Goal: Information Seeking & Learning: Learn about a topic

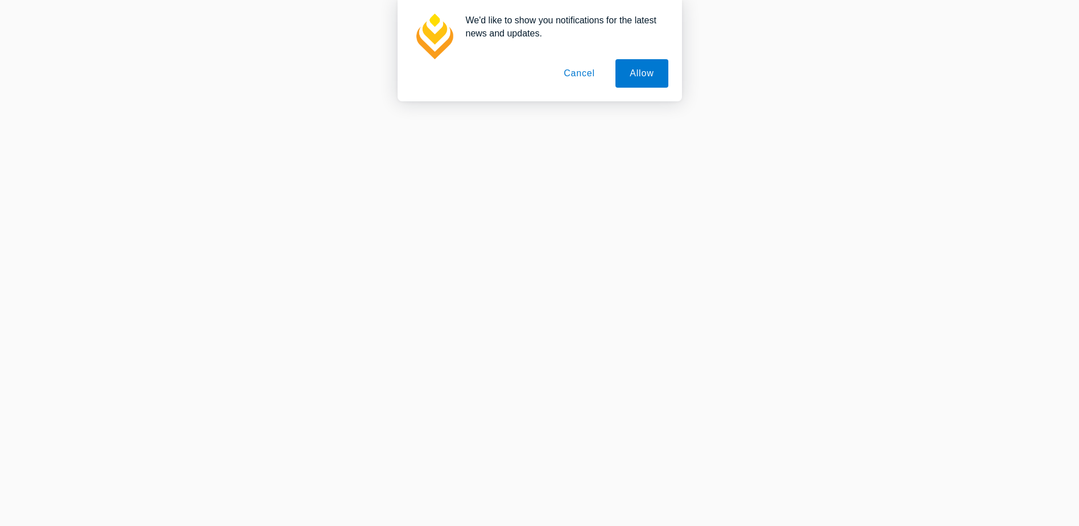
click at [579, 70] on button "Cancel" at bounding box center [580, 73] width 60 height 28
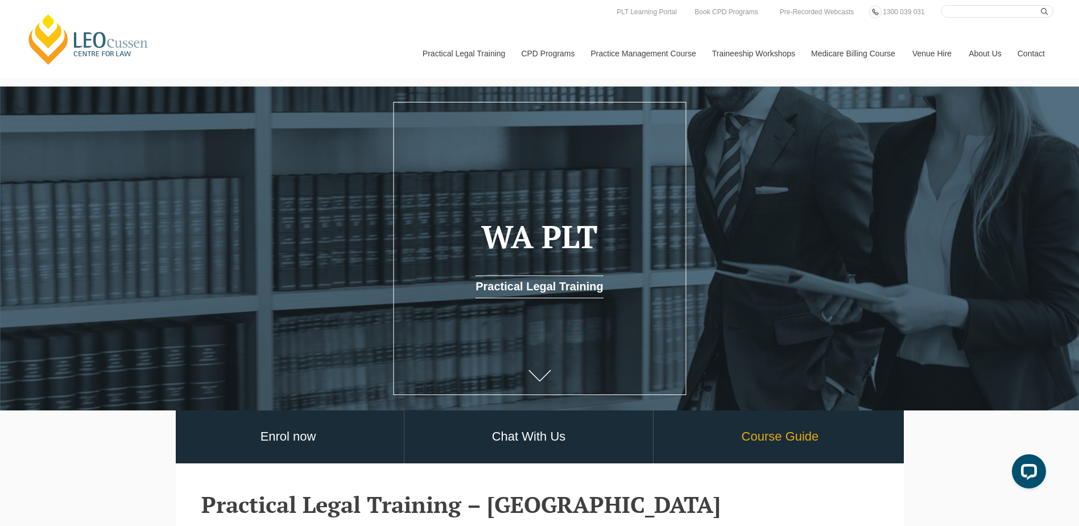
click at [774, 444] on link "Course Guide" at bounding box center [780, 436] width 253 height 53
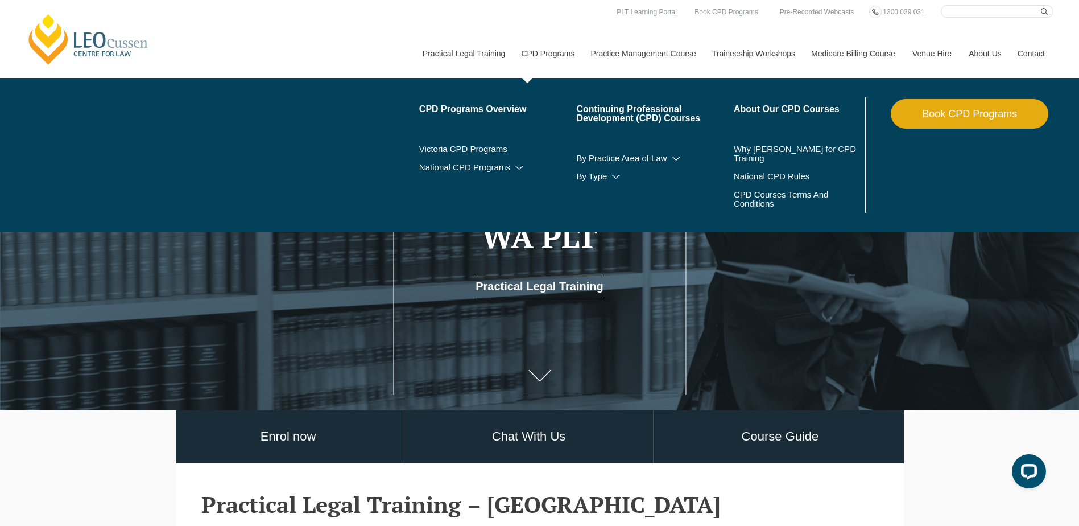
click at [547, 51] on link "CPD Programs" at bounding box center [547, 53] width 69 height 49
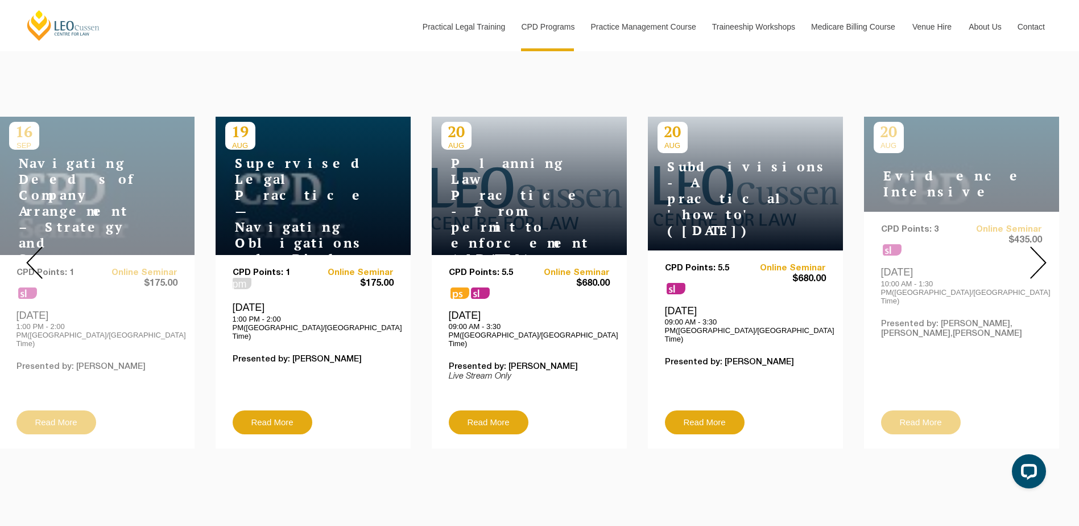
scroll to position [398, 0]
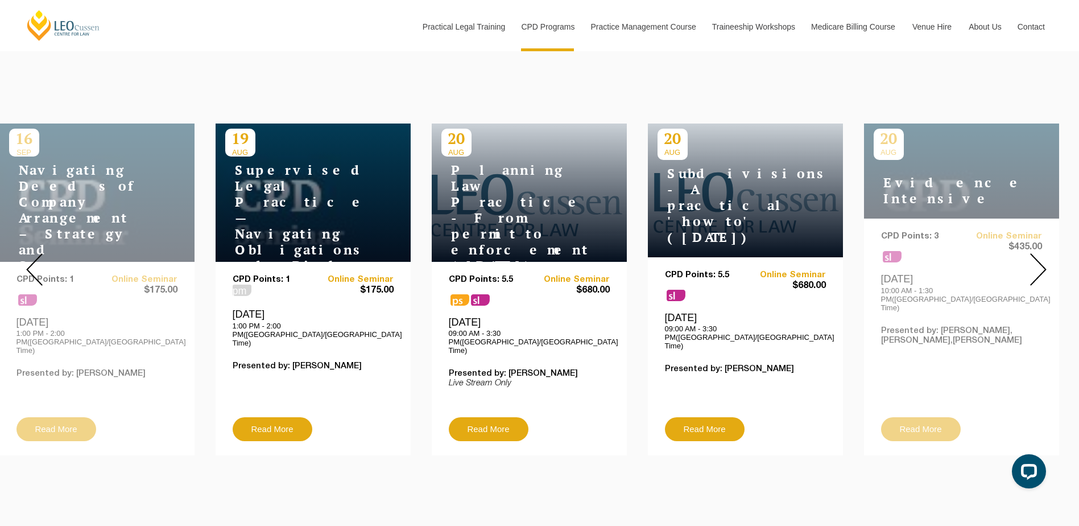
click at [1034, 261] on img at bounding box center [1038, 269] width 16 height 32
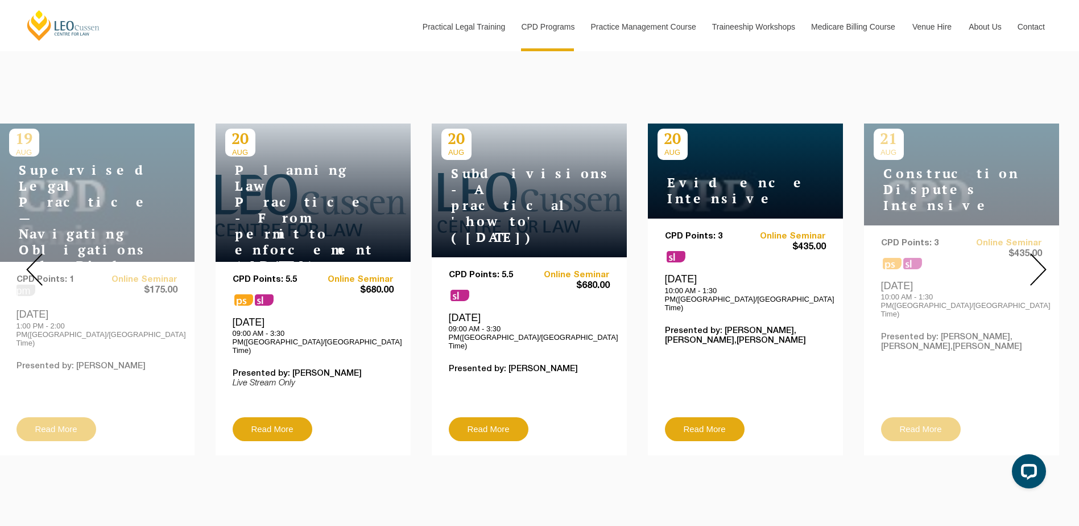
click at [1034, 261] on img at bounding box center [1038, 269] width 16 height 32
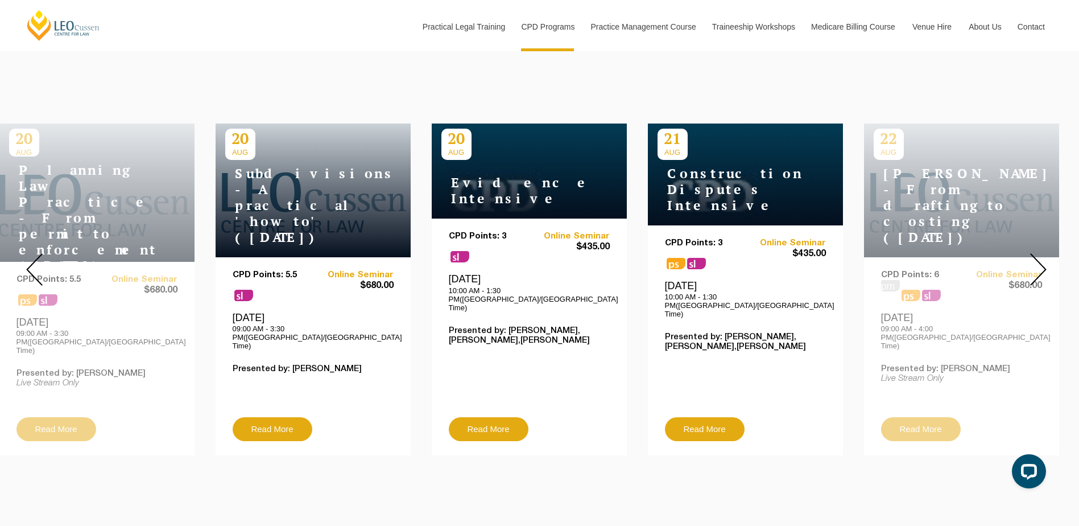
click at [1034, 261] on img at bounding box center [1038, 269] width 16 height 32
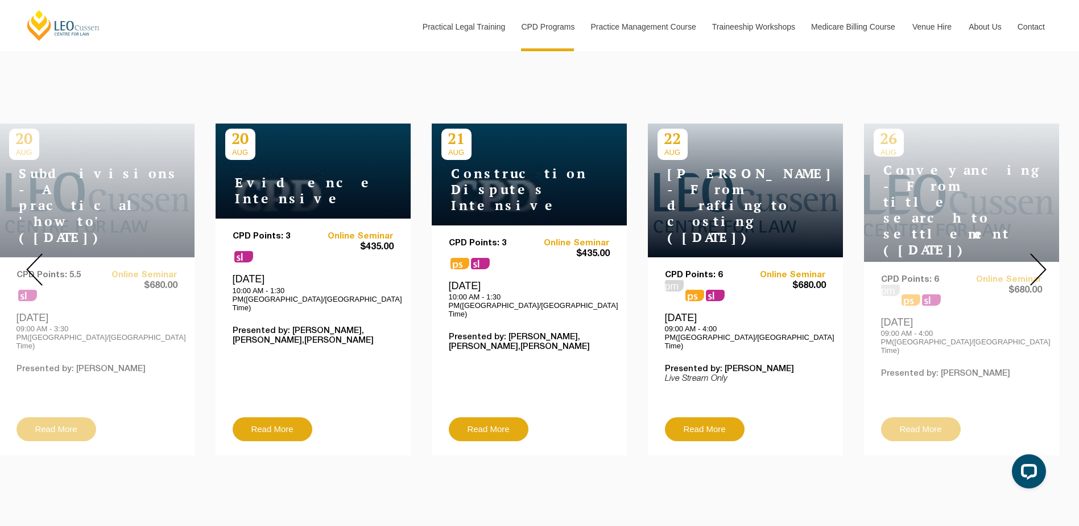
click at [1034, 261] on img at bounding box center [1038, 269] width 16 height 32
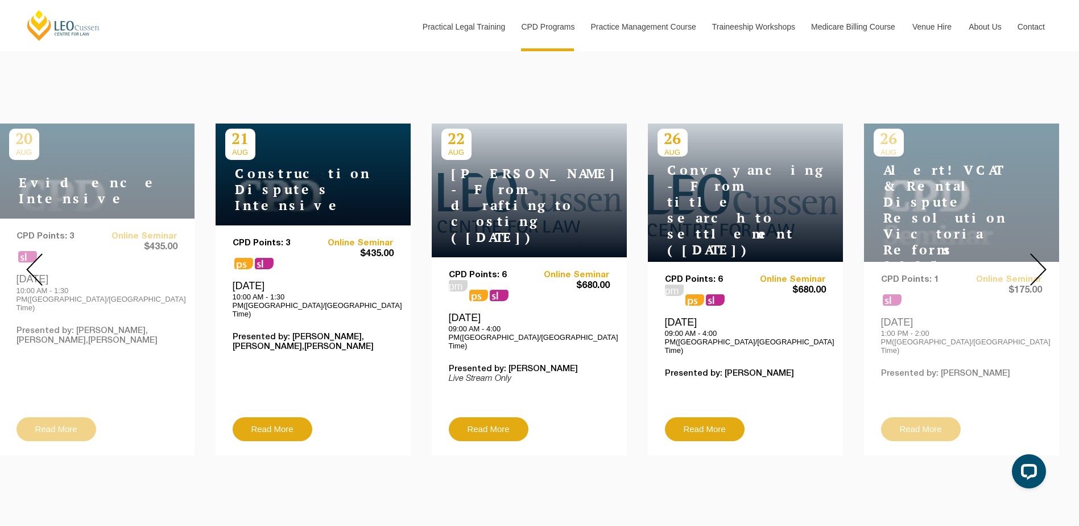
click at [1034, 261] on img at bounding box center [1038, 269] width 16 height 32
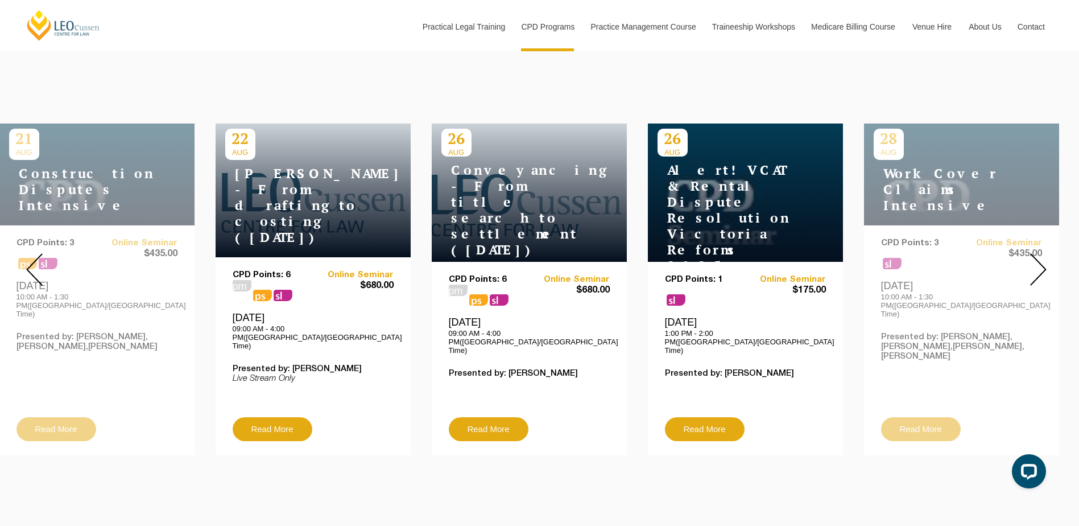
click at [1034, 261] on img at bounding box center [1038, 269] width 16 height 32
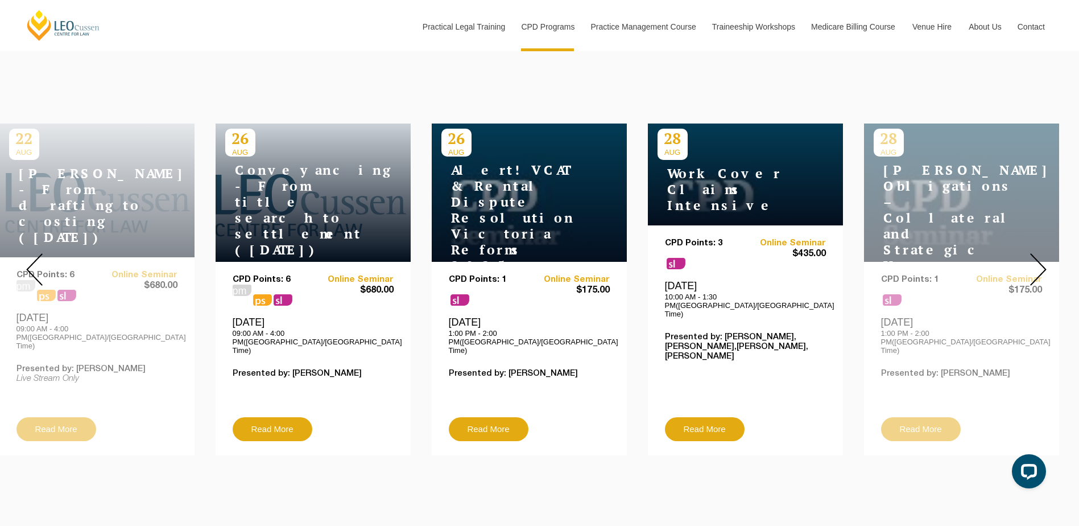
click at [1037, 266] on img at bounding box center [1038, 269] width 16 height 32
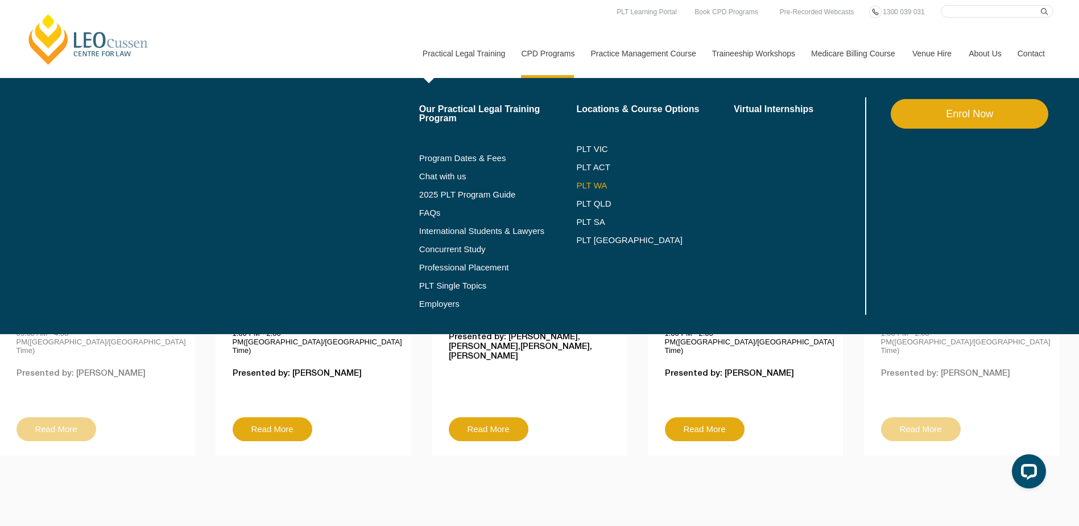
click at [600, 185] on link "PLT WA" at bounding box center [640, 185] width 129 height 9
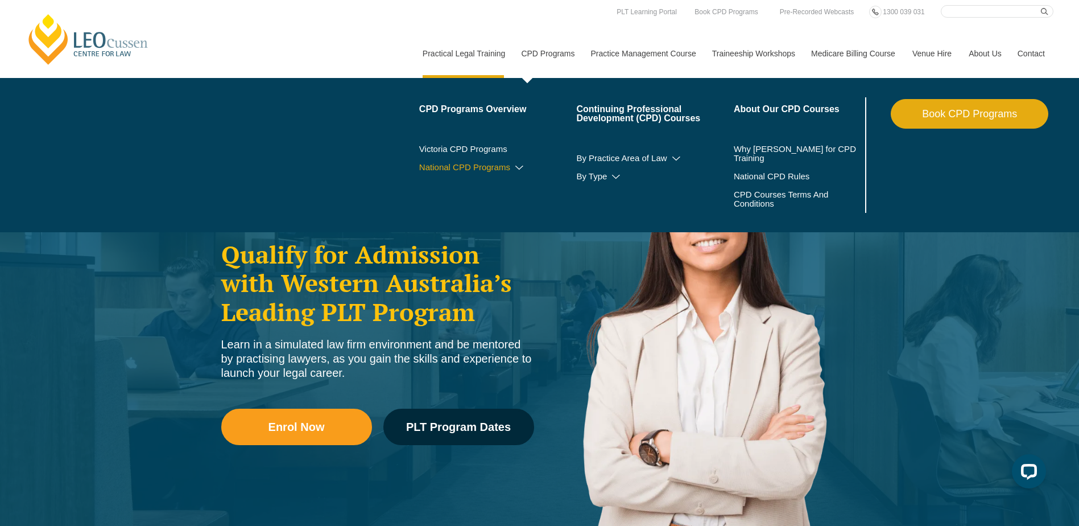
click at [518, 168] on icon at bounding box center [519, 168] width 11 height 8
click at [619, 176] on icon at bounding box center [615, 177] width 11 height 8
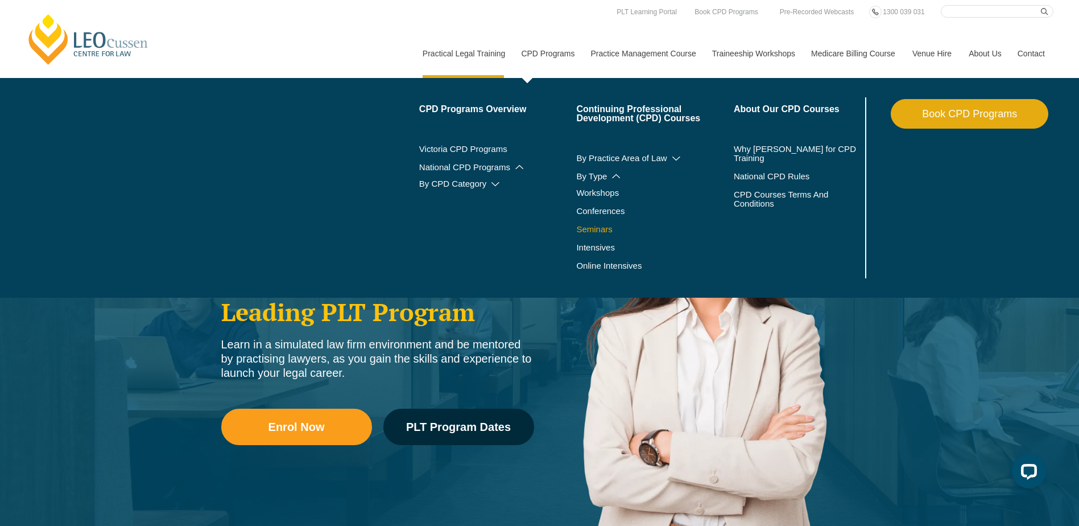
click at [601, 228] on link "Seminars" at bounding box center [640, 229] width 129 height 9
